Goal: Information Seeking & Learning: Understand process/instructions

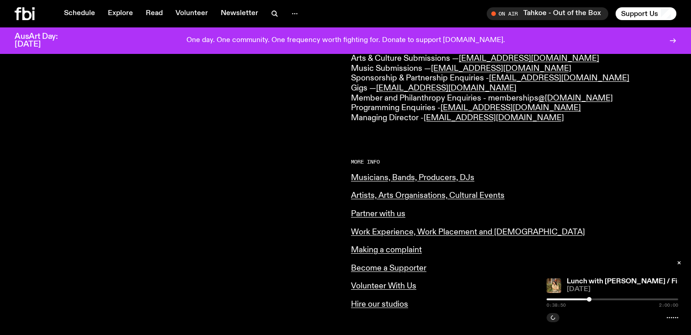
scroll to position [275, 0]
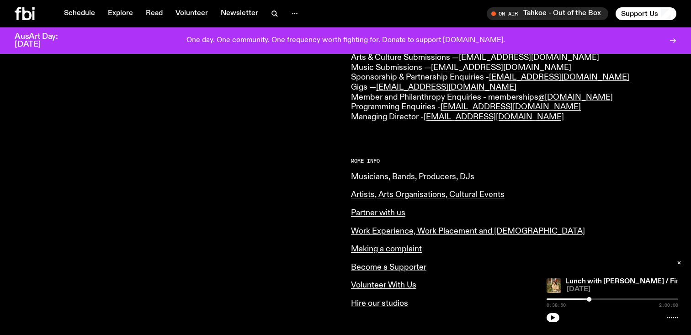
click at [368, 179] on link "Musicians, Bands, Producers, DJs" at bounding box center [412, 177] width 123 height 8
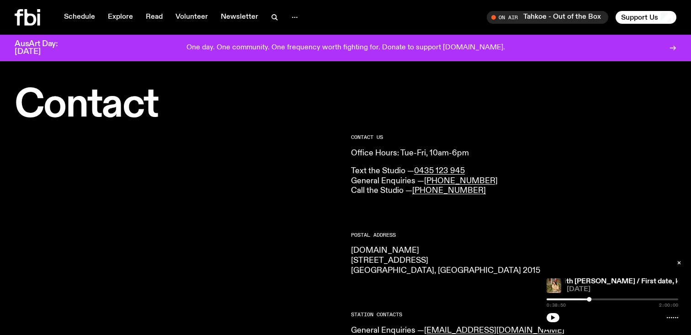
scroll to position [10, 0]
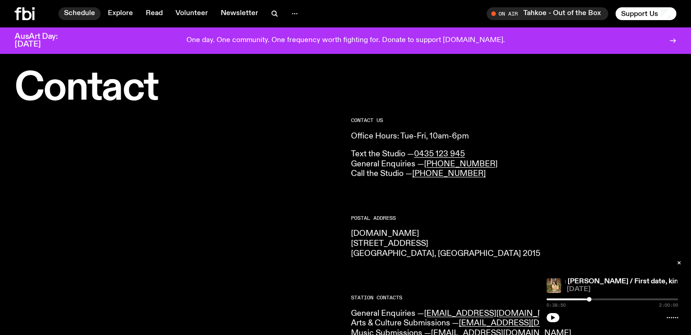
click at [81, 16] on link "Schedule" at bounding box center [80, 13] width 42 height 13
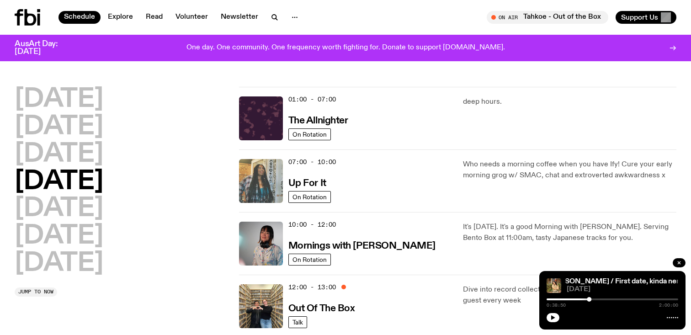
click at [273, 182] on img at bounding box center [261, 181] width 44 height 44
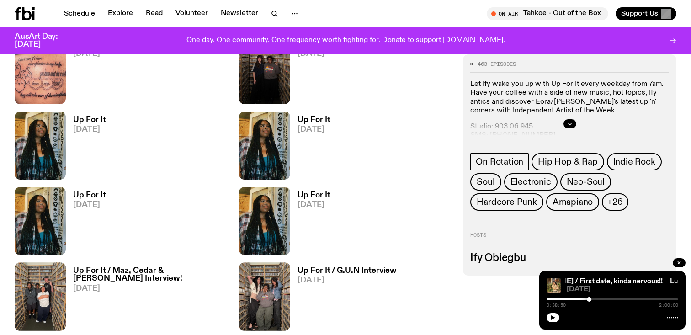
scroll to position [712, 0]
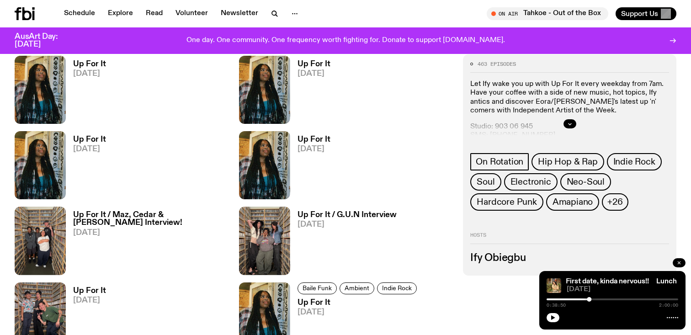
click at [680, 263] on icon "button" at bounding box center [679, 262] width 5 height 5
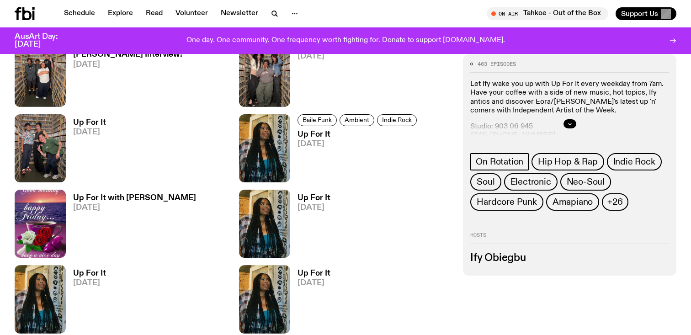
scroll to position [877, 0]
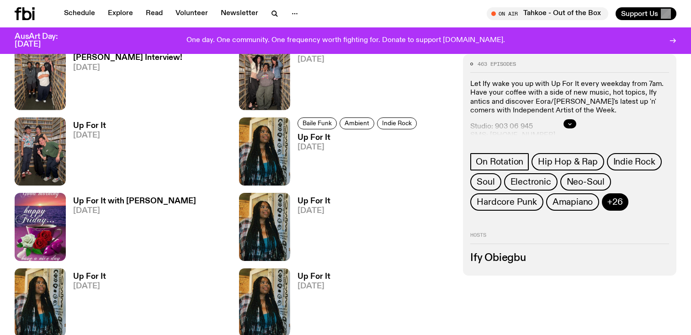
click at [609, 203] on span "+26" at bounding box center [615, 202] width 15 height 10
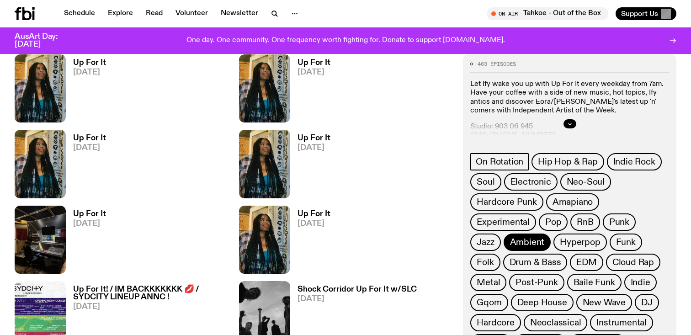
scroll to position [1241, 0]
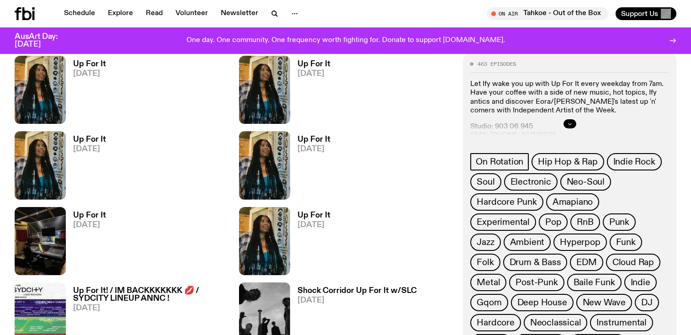
click at [568, 121] on button "button" at bounding box center [570, 123] width 13 height 9
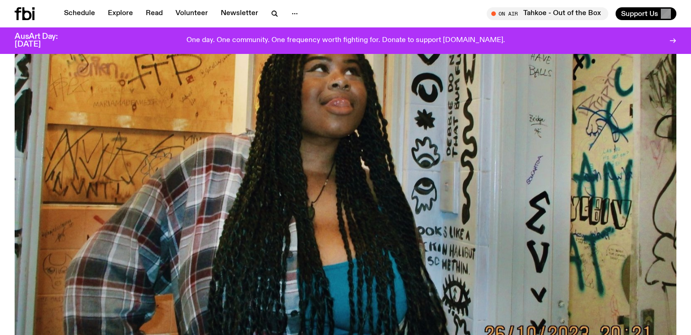
scroll to position [0, 0]
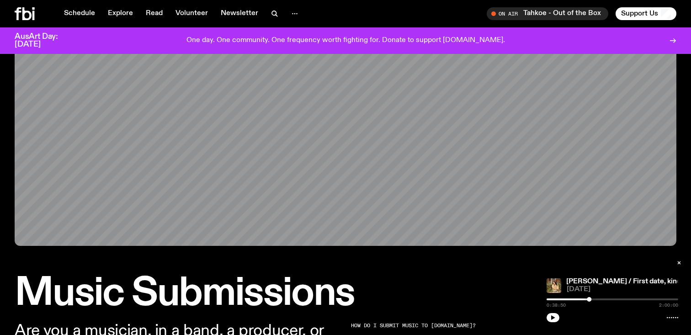
scroll to position [49, 0]
